Goal: Task Accomplishment & Management: Manage account settings

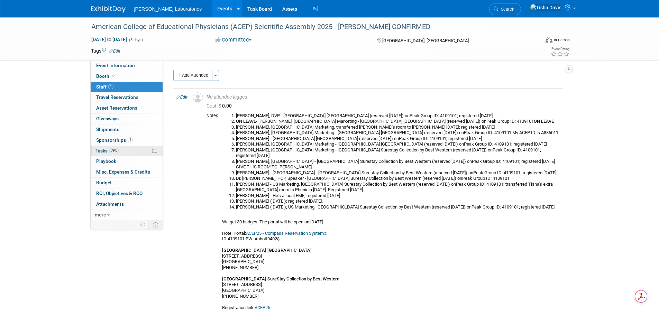
click at [100, 150] on span "Tasks 79%" at bounding box center [106, 151] width 23 height 6
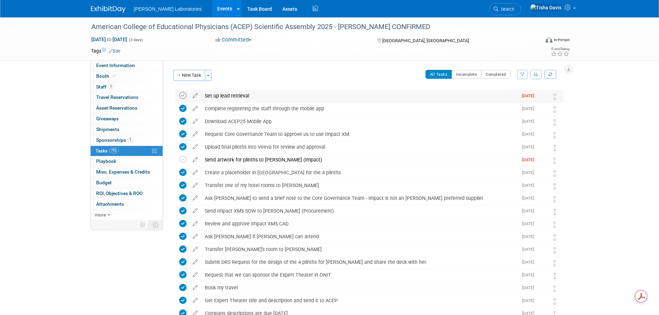
click at [182, 97] on icon at bounding box center [182, 95] width 7 height 7
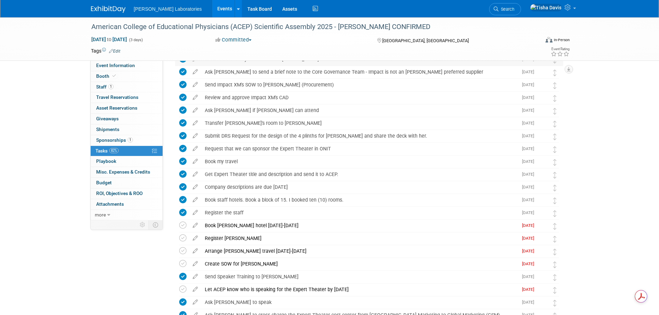
scroll to position [138, 0]
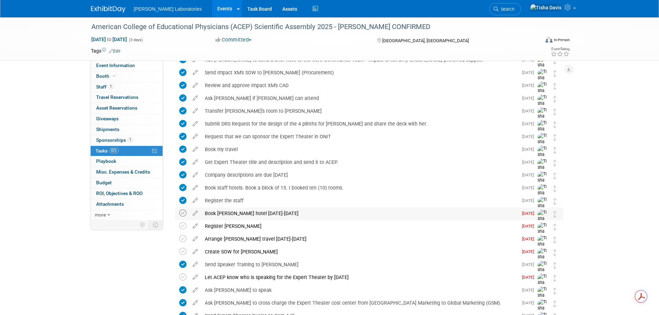
click at [182, 214] on icon at bounding box center [182, 213] width 7 height 7
click at [103, 88] on span "Staff 1" at bounding box center [104, 87] width 17 height 6
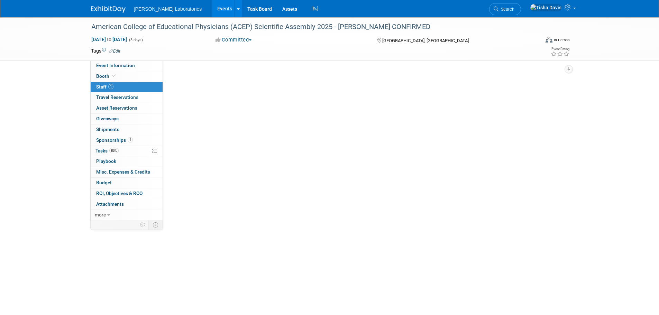
scroll to position [0, 0]
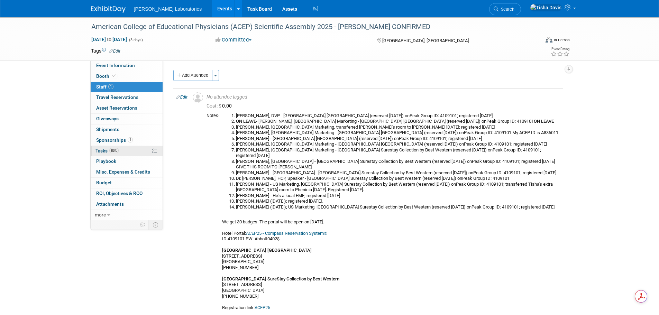
click at [100, 152] on span "Tasks 85%" at bounding box center [106, 151] width 23 height 6
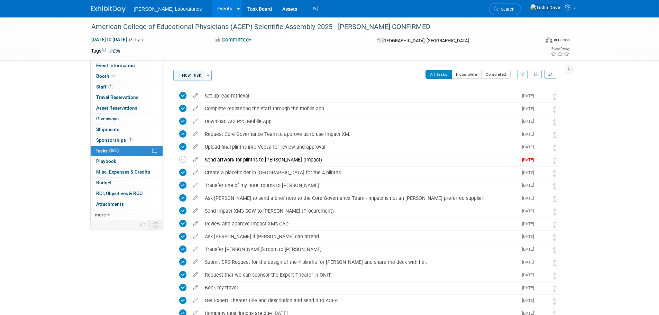
click at [192, 73] on button "New Task" at bounding box center [189, 75] width 32 height 11
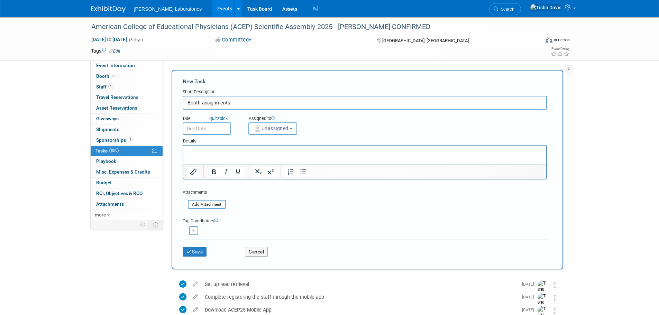
type input "Booth assignments"
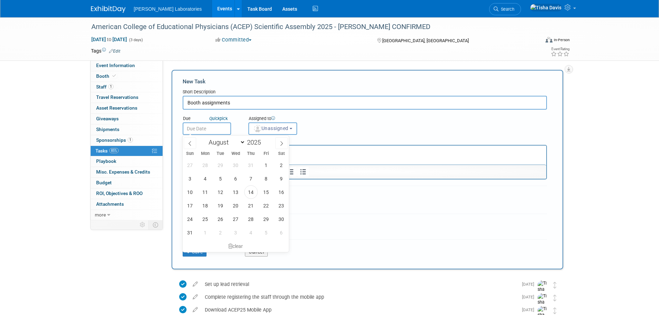
click at [198, 127] on input "text" at bounding box center [207, 128] width 48 height 12
click at [252, 194] on span "14" at bounding box center [250, 191] width 13 height 13
type input "[DATE]"
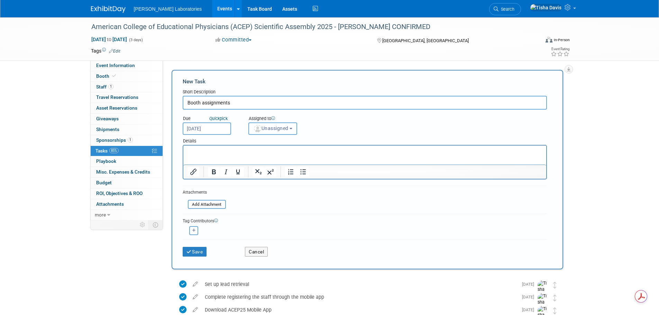
click at [287, 130] on span "Unassigned" at bounding box center [270, 129] width 35 height 6
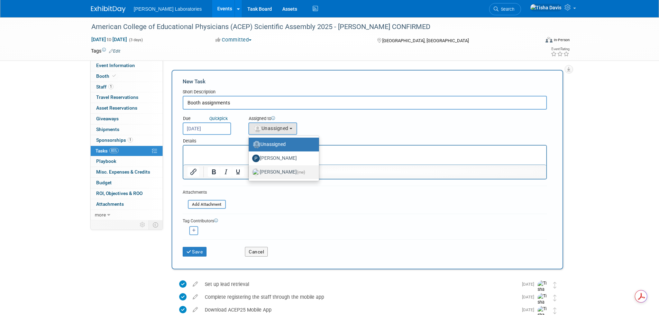
click at [278, 176] on label "[PERSON_NAME] (me)" at bounding box center [282, 172] width 60 height 11
click at [250, 174] on input "[PERSON_NAME] (me)" at bounding box center [247, 171] width 4 height 4
select select "2770856e-d6b1-4121-bfe1-202d7e478624"
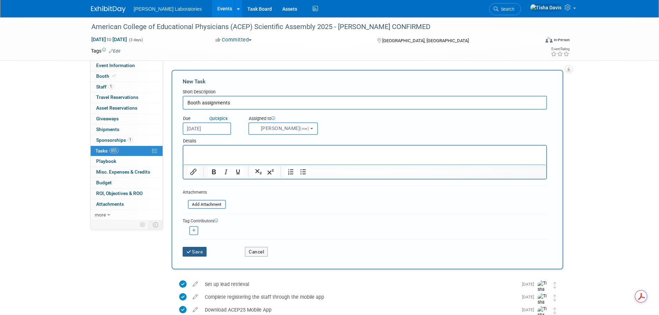
click at [191, 255] on button "Save" at bounding box center [195, 252] width 24 height 10
